Goal: Task Accomplishment & Management: Use online tool/utility

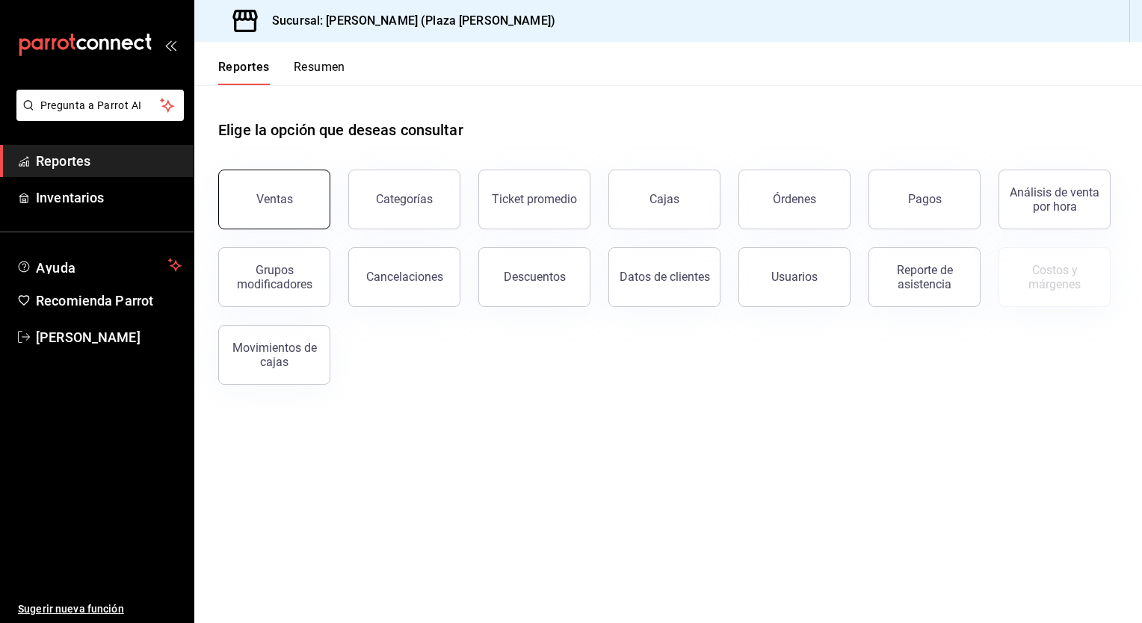
click at [306, 208] on button "Ventas" at bounding box center [274, 200] width 112 height 60
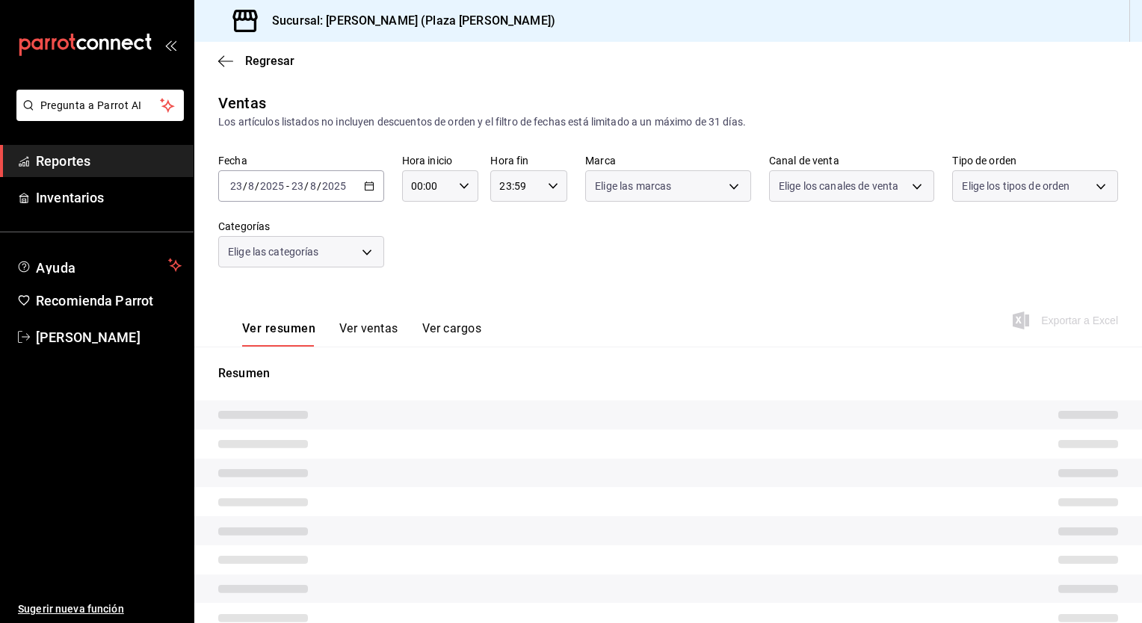
type input "05:00"
type input "04:59"
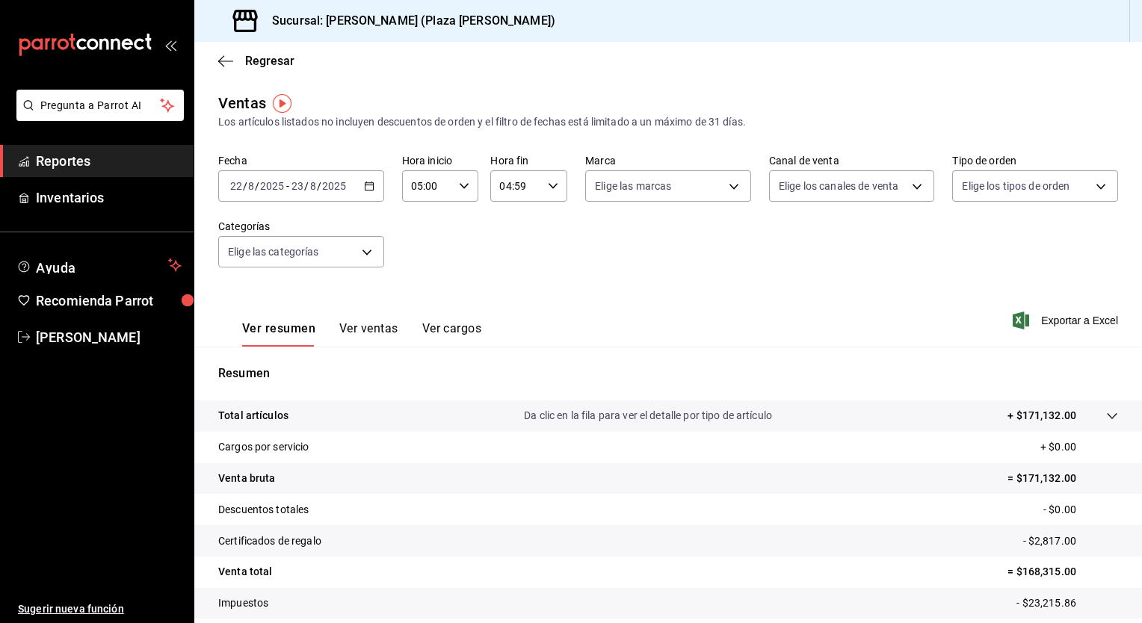
click at [359, 185] on div "[DATE] [DATE] - [DATE] [DATE]" at bounding box center [301, 185] width 166 height 31
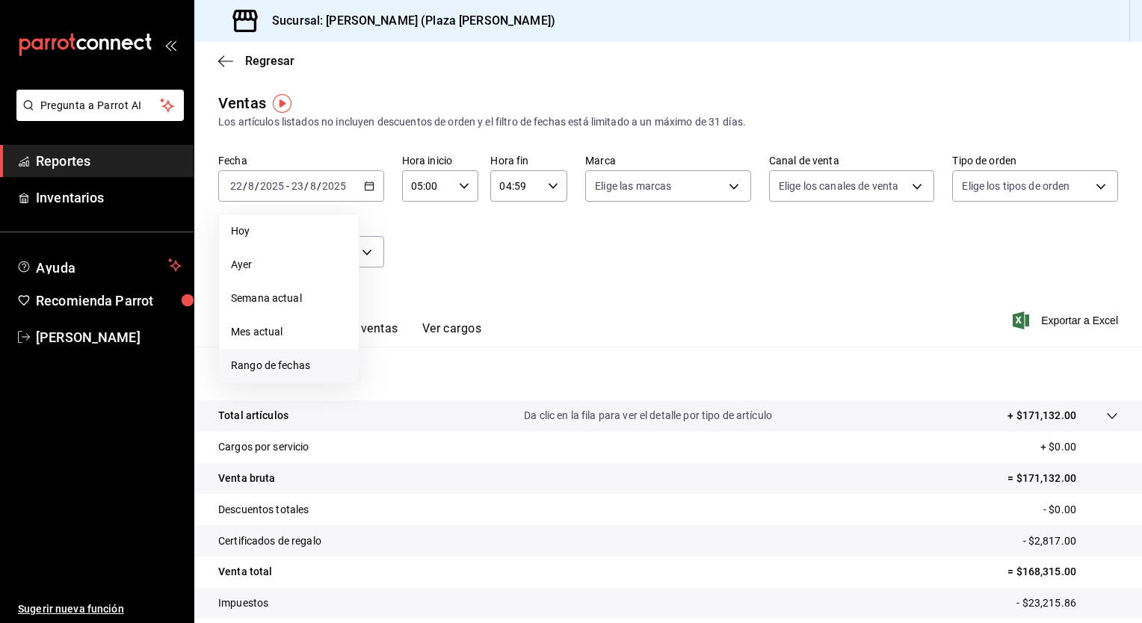
click at [274, 369] on span "Rango de fechas" at bounding box center [289, 366] width 116 height 16
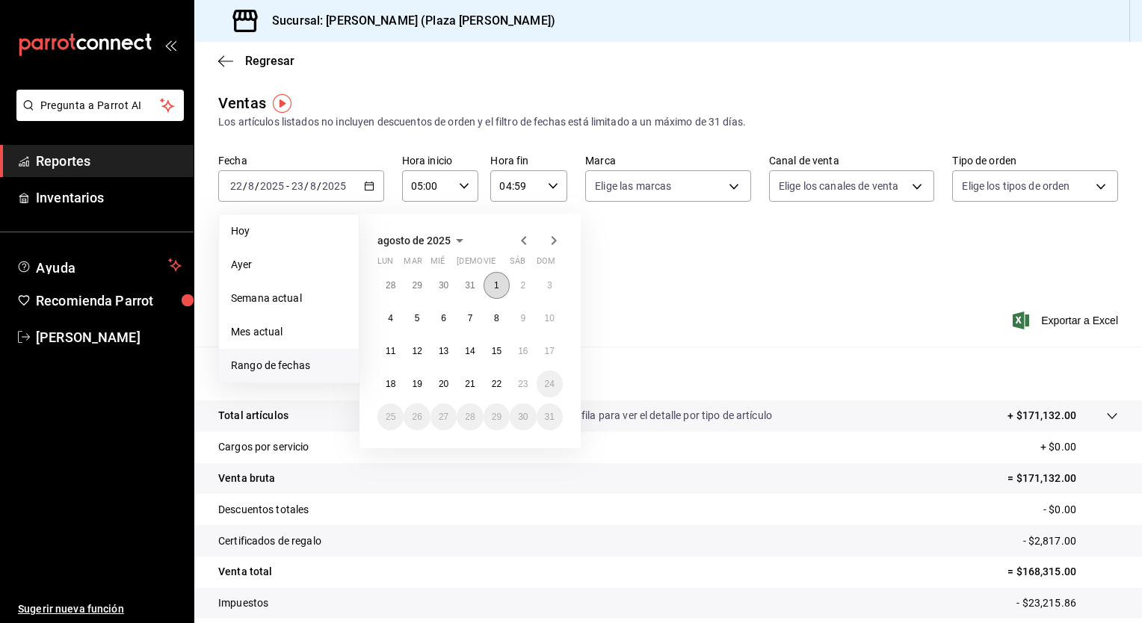
click at [495, 285] on abbr "1" at bounding box center [496, 285] width 5 height 10
click at [498, 383] on abbr "22" at bounding box center [497, 384] width 10 height 10
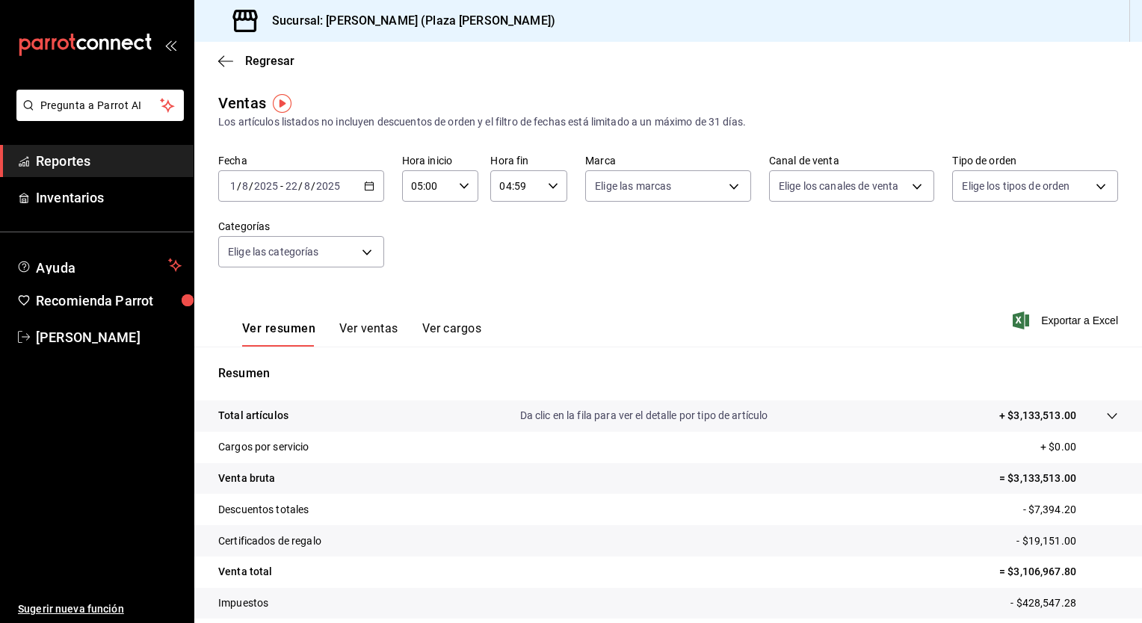
click at [368, 187] on icon "button" at bounding box center [369, 186] width 10 height 10
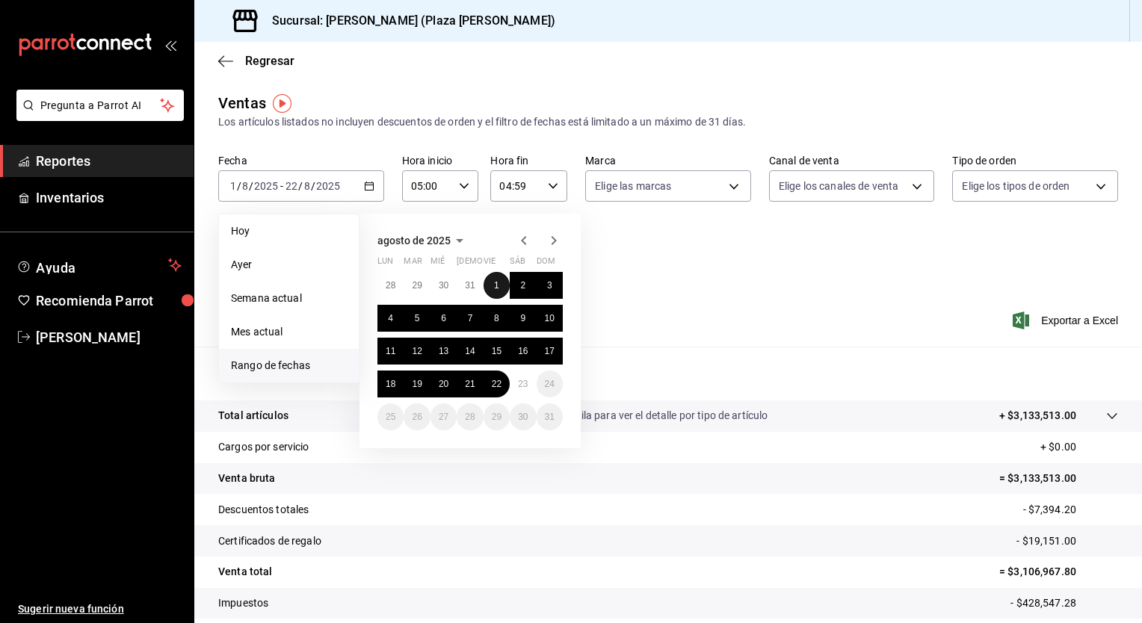
click at [496, 282] on abbr "1" at bounding box center [496, 285] width 5 height 10
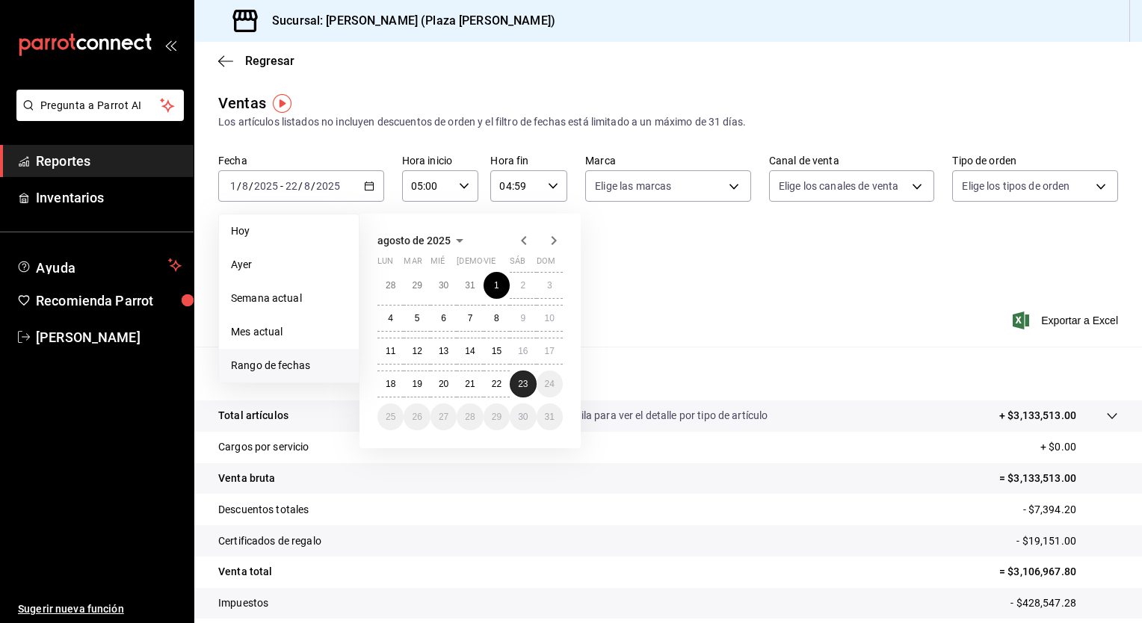
click at [519, 384] on abbr "23" at bounding box center [523, 384] width 10 height 10
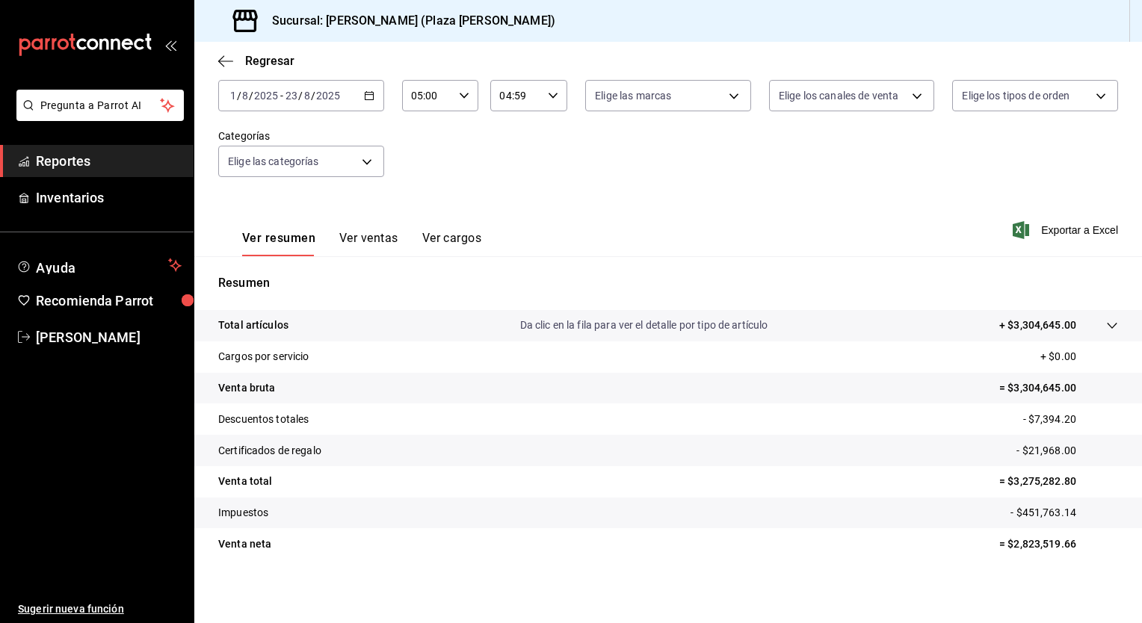
scroll to position [93, 0]
